Goal: Task Accomplishment & Management: Use online tool/utility

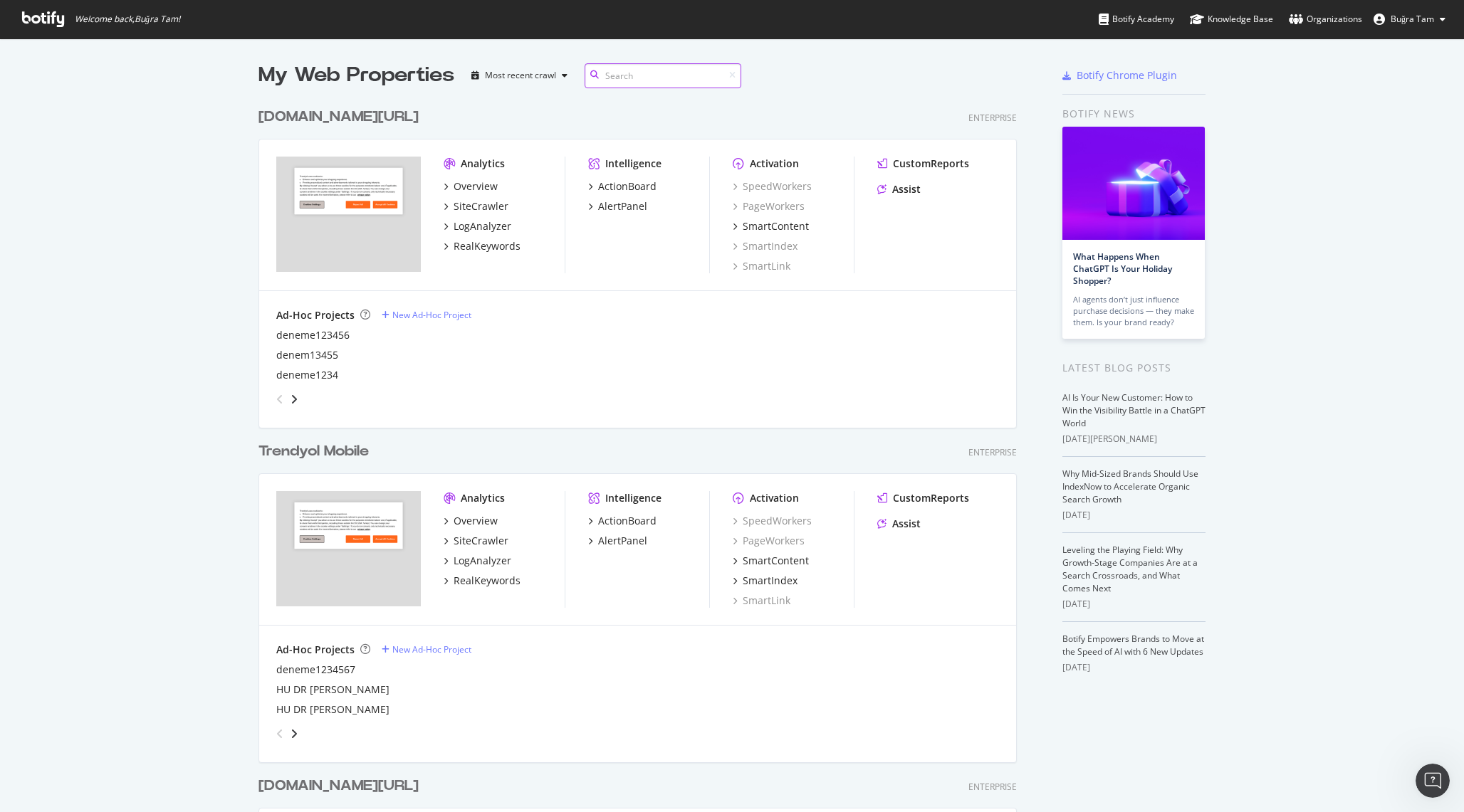
scroll to position [238, 0]
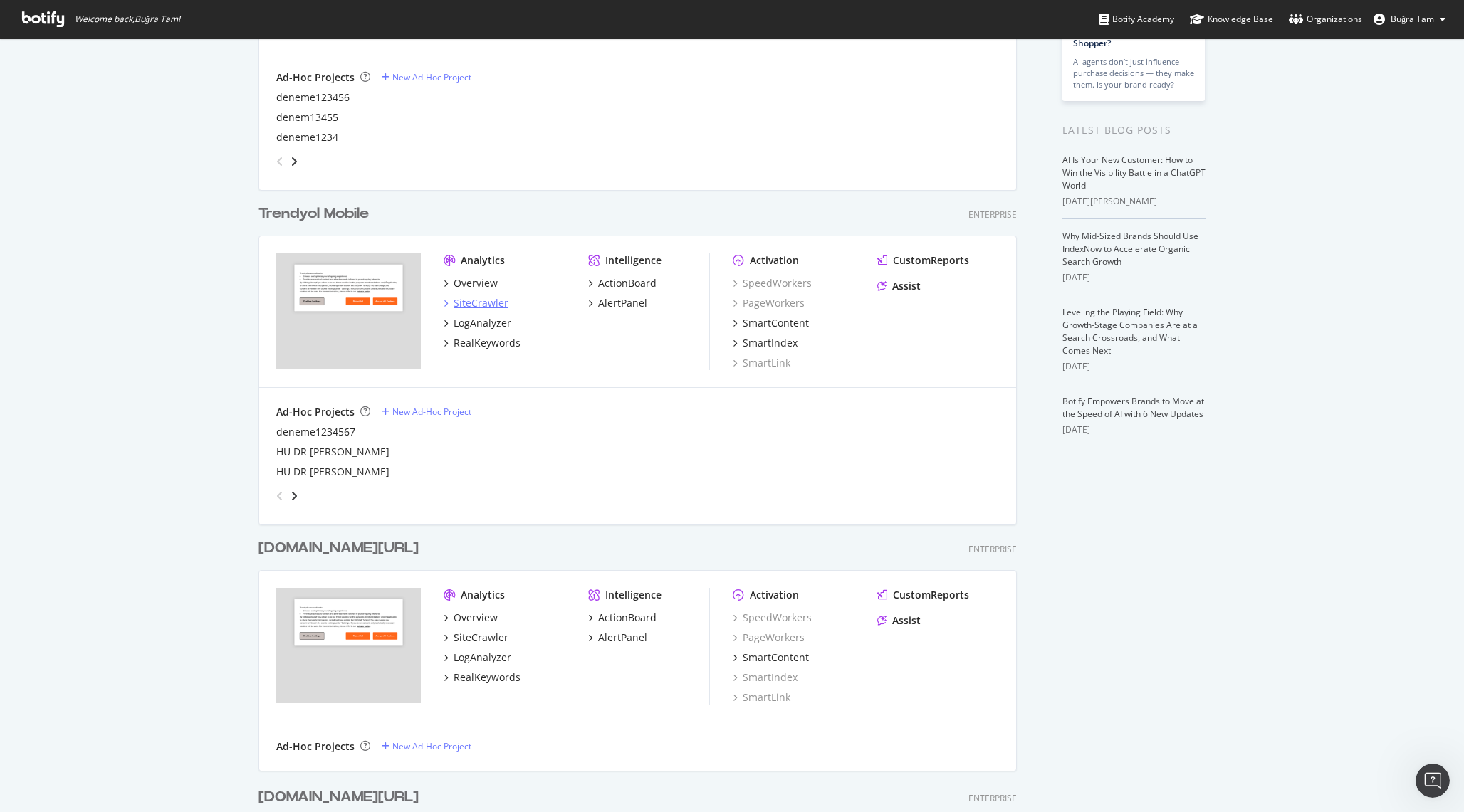
click at [467, 296] on div "SiteCrawler" at bounding box center [481, 303] width 55 height 14
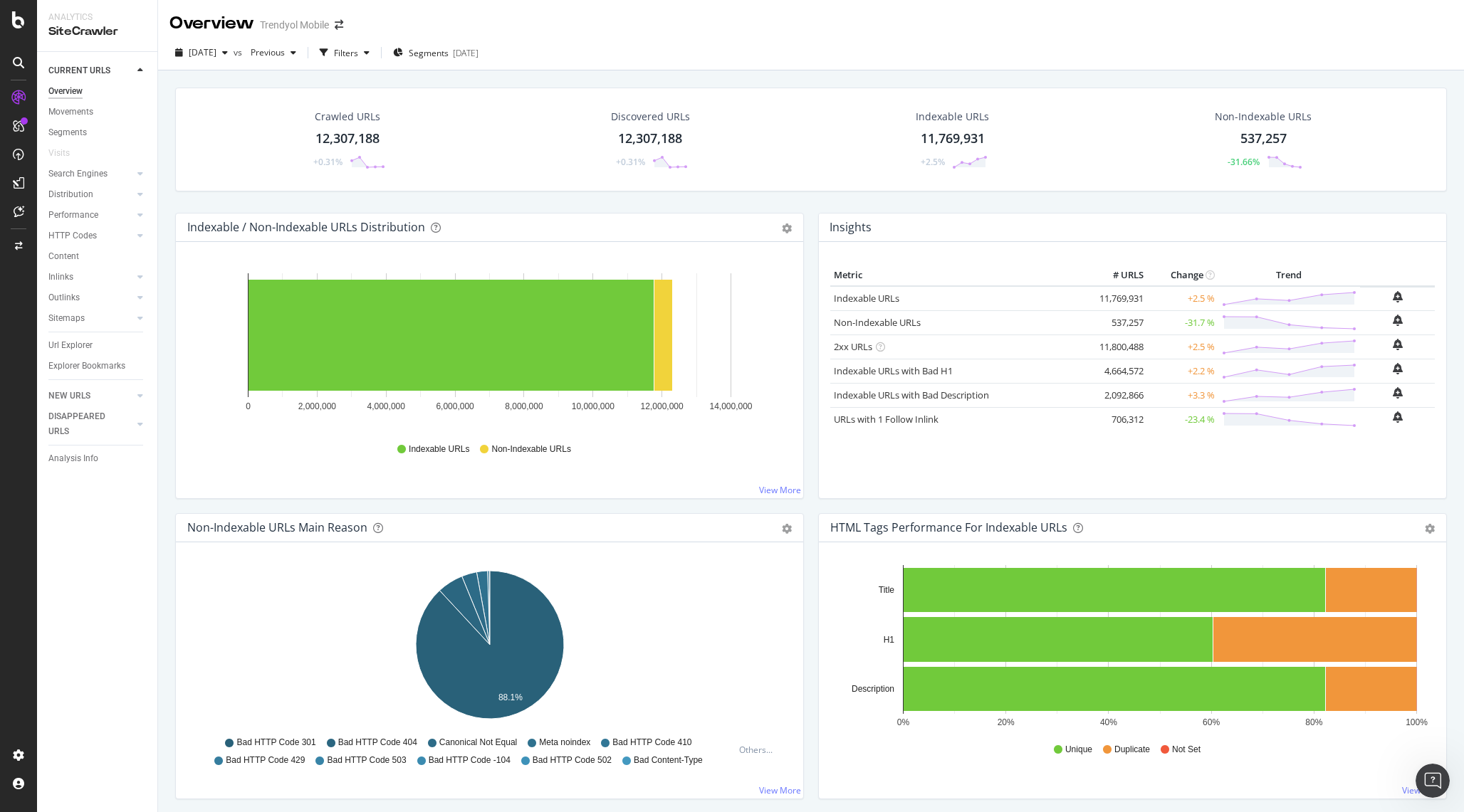
click at [358, 135] on div "12,307,188" at bounding box center [347, 138] width 64 height 19
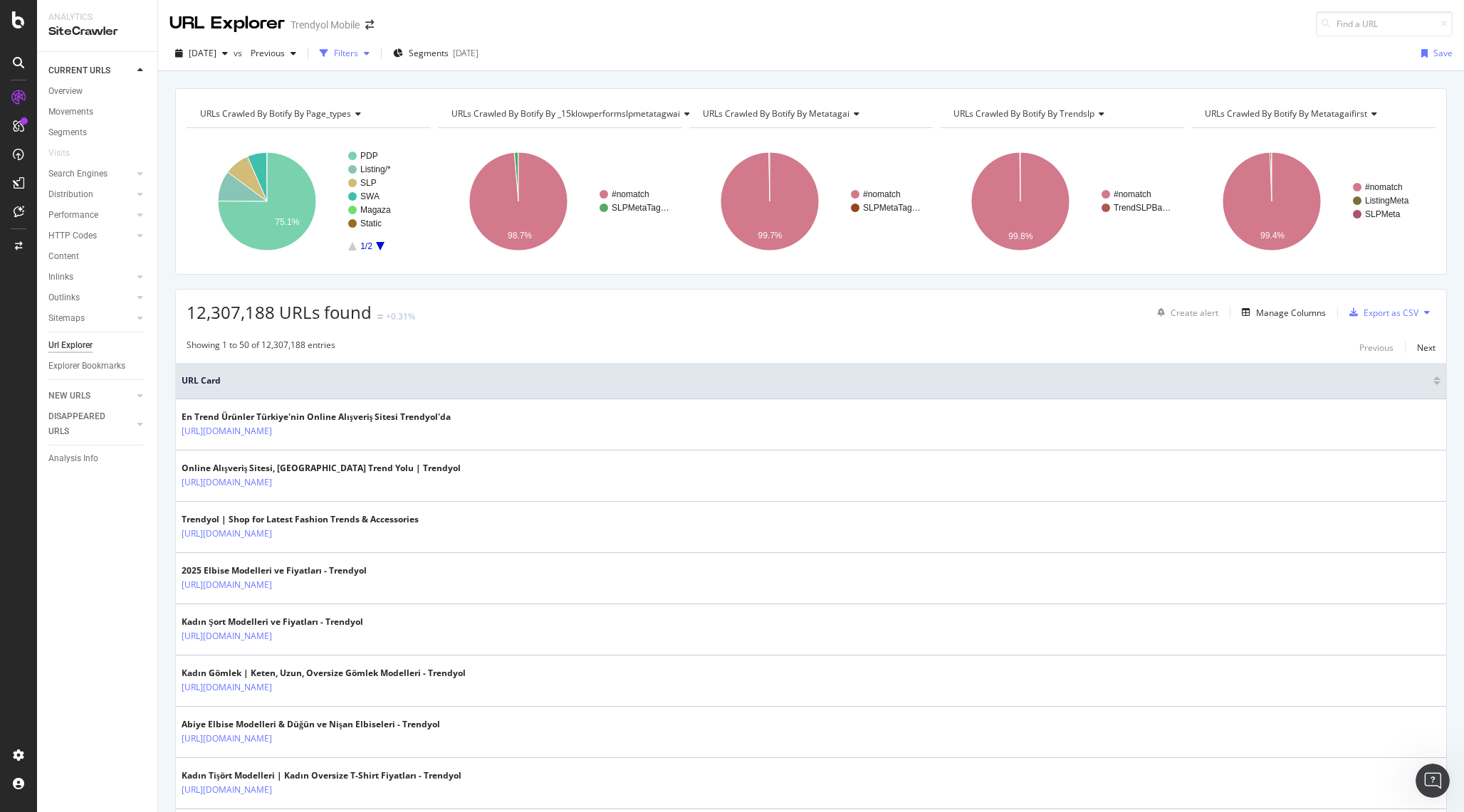
click at [358, 58] on div "Filters" at bounding box center [346, 53] width 24 height 12
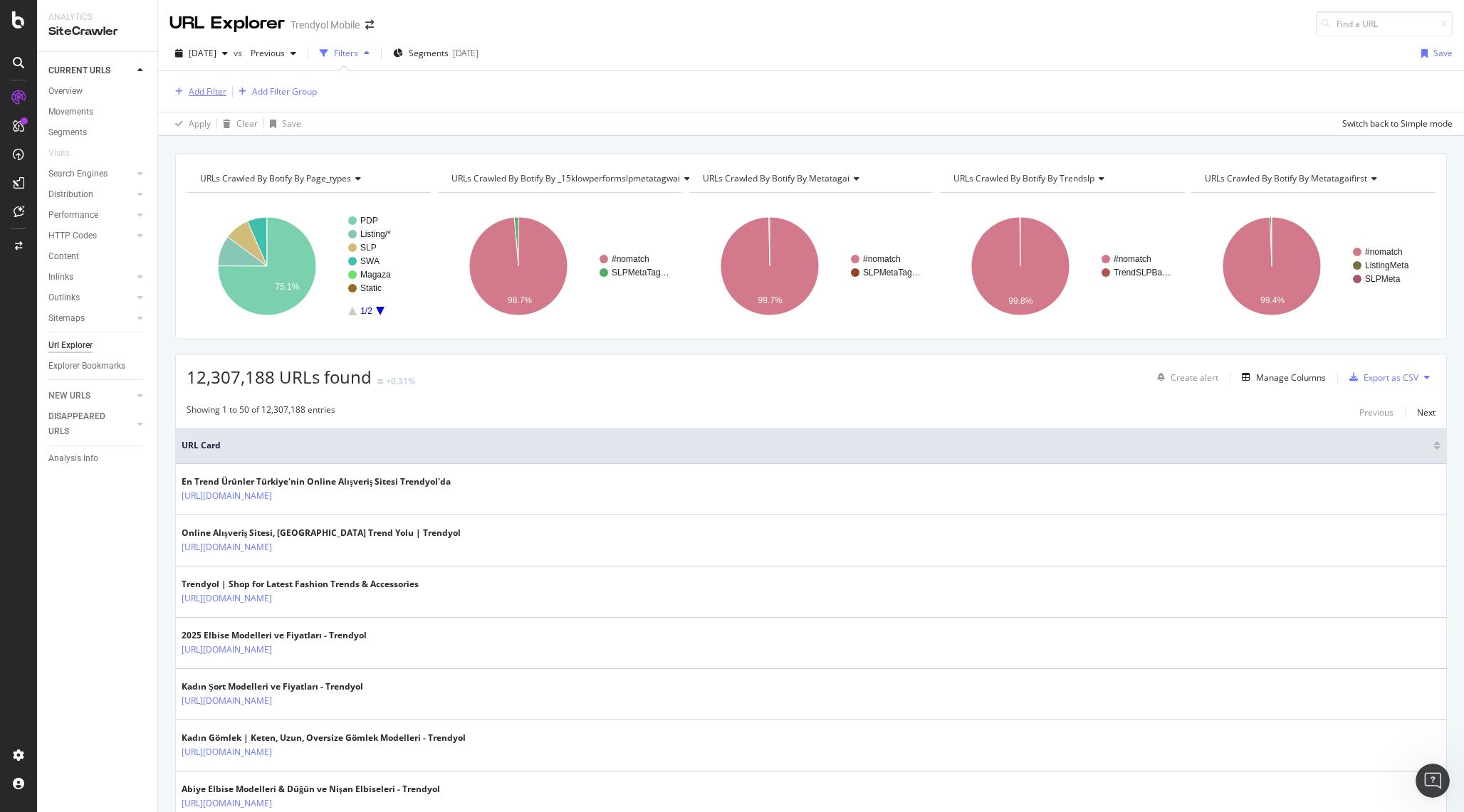
click at [183, 99] on button "Add Filter" at bounding box center [198, 92] width 57 height 17
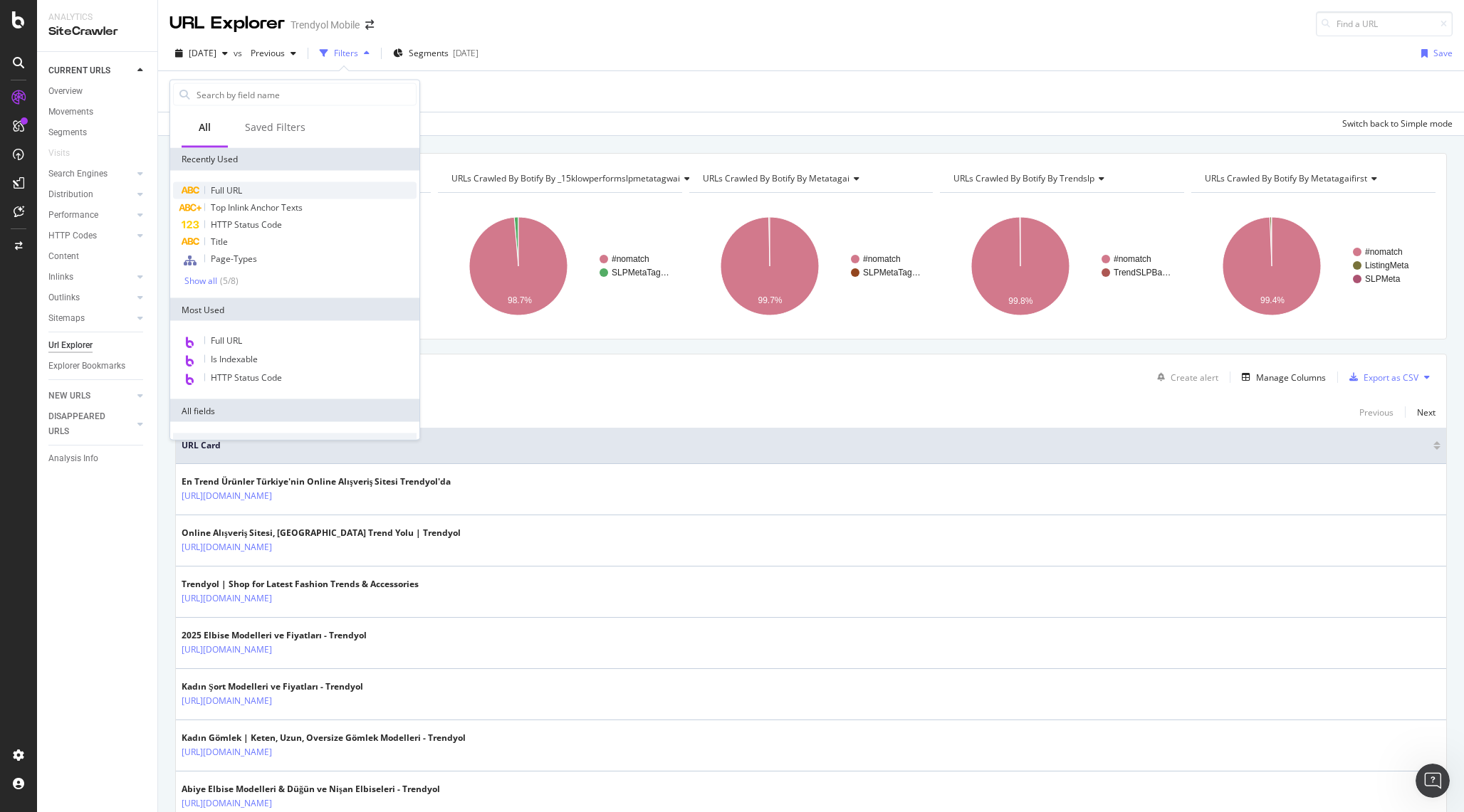
click at [275, 193] on div "Full URL" at bounding box center [295, 191] width 243 height 17
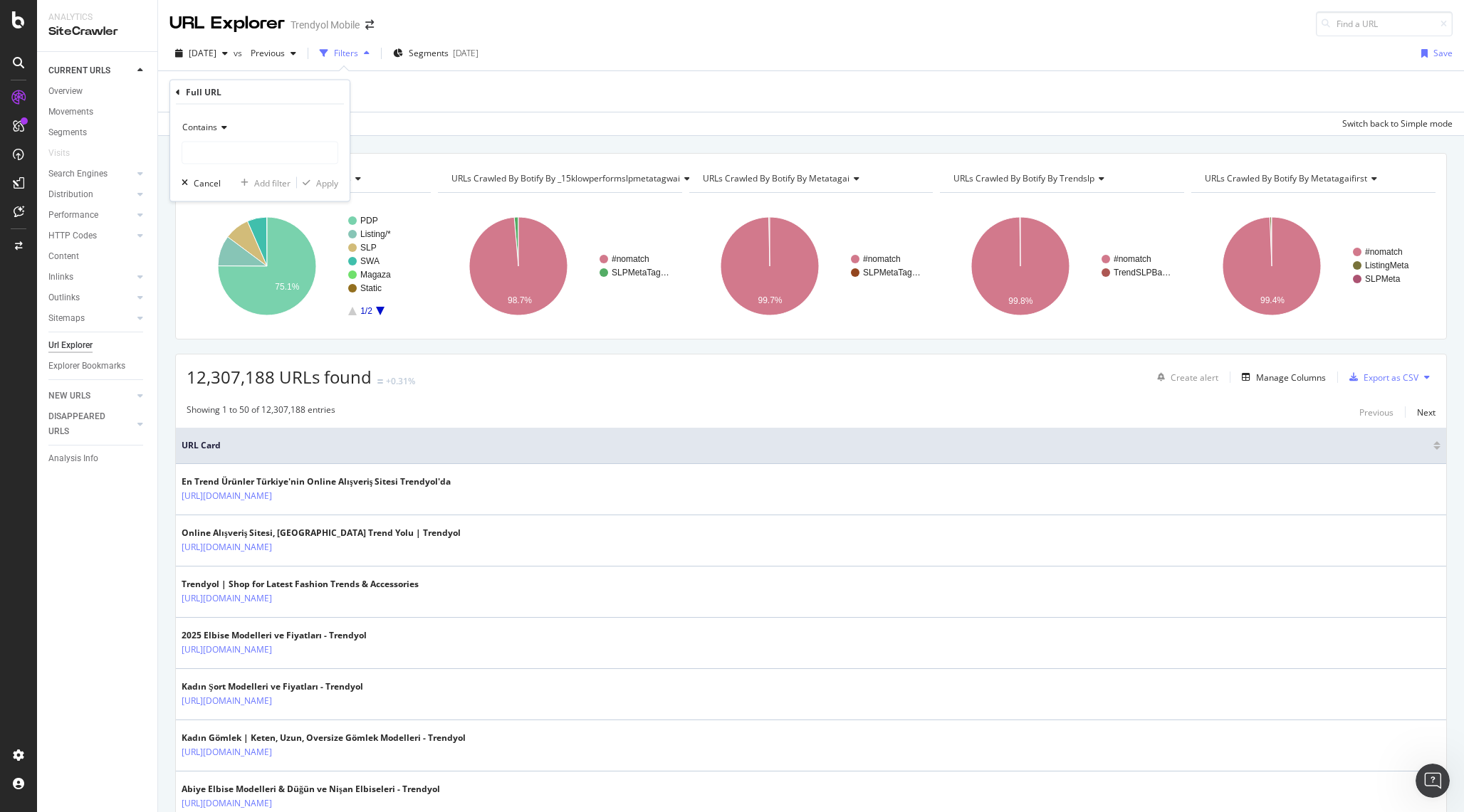
click at [219, 119] on div "Contains" at bounding box center [260, 127] width 156 height 23
click at [342, 101] on div "Full URL" at bounding box center [260, 92] width 168 height 24
click at [283, 149] on input "text" at bounding box center [260, 153] width 156 height 23
type input "?"
click at [326, 177] on div "Apply" at bounding box center [327, 183] width 22 height 12
